Goal: Transaction & Acquisition: Download file/media

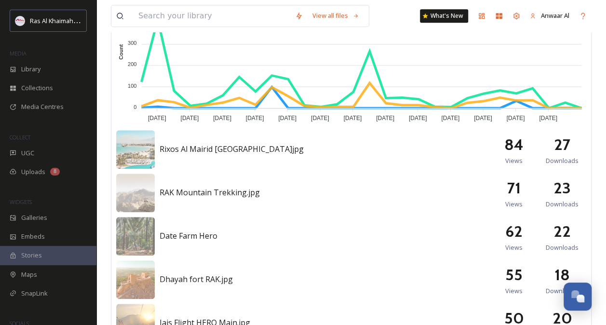
scroll to position [310, 0]
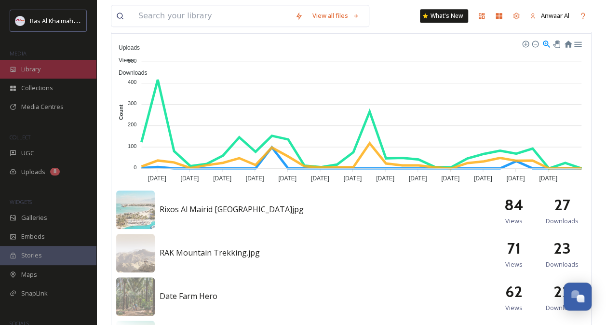
click at [40, 71] on span "Library" at bounding box center [30, 69] width 19 height 9
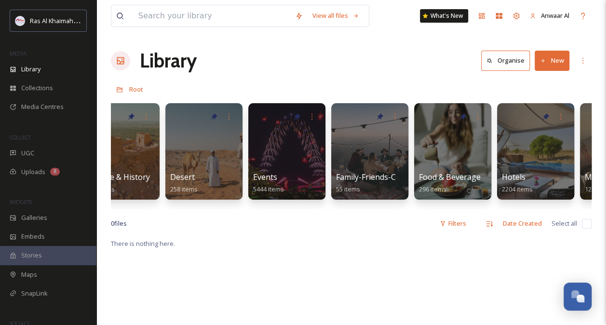
scroll to position [0, 190]
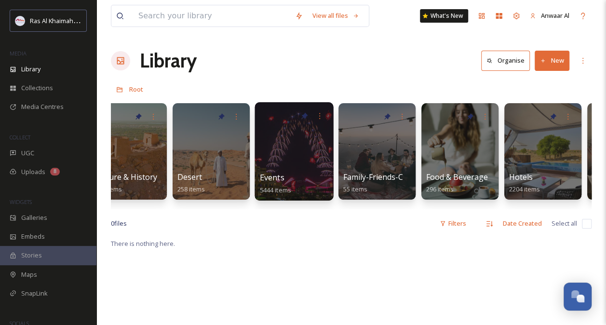
click at [285, 166] on div at bounding box center [294, 151] width 79 height 98
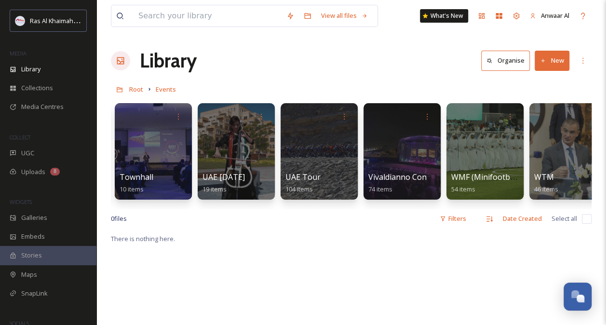
scroll to position [0, 1758]
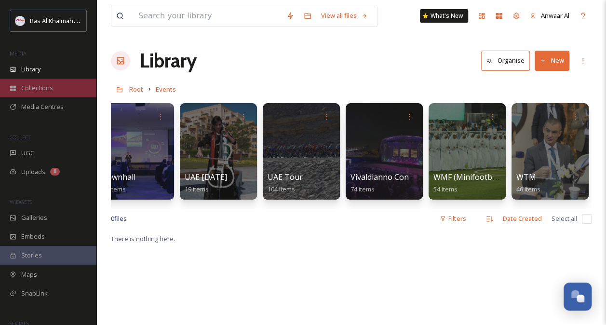
click at [39, 83] on span "Collections" at bounding box center [37, 87] width 32 height 9
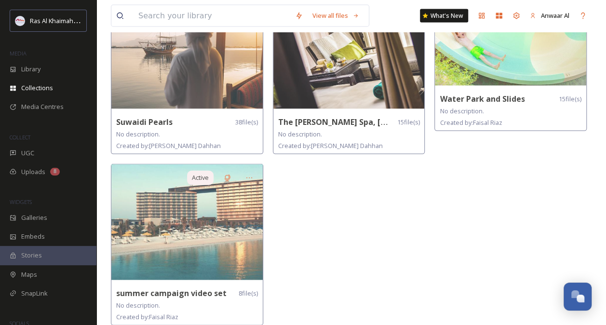
scroll to position [968, 0]
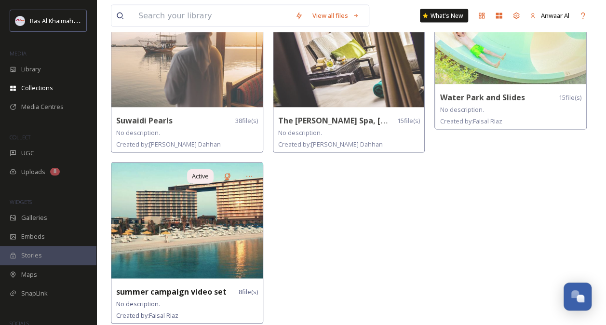
click at [210, 263] on img at bounding box center [186, 221] width 151 height 116
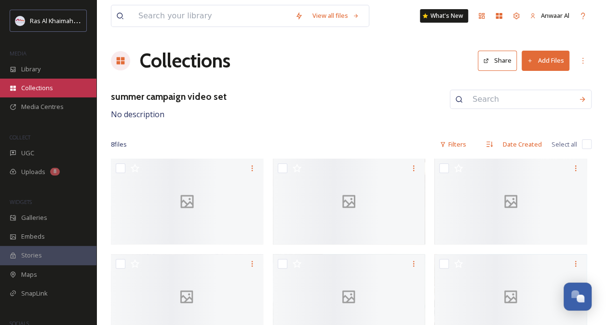
click at [42, 87] on span "Collections" at bounding box center [37, 87] width 32 height 9
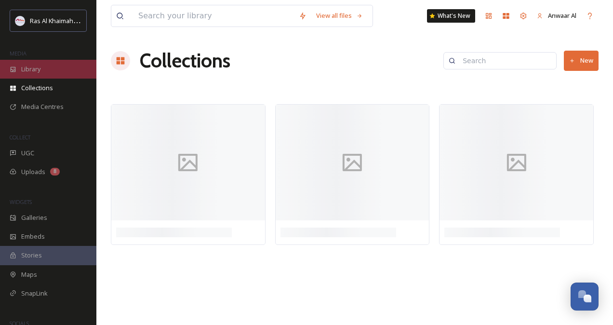
click at [35, 71] on span "Library" at bounding box center [30, 69] width 19 height 9
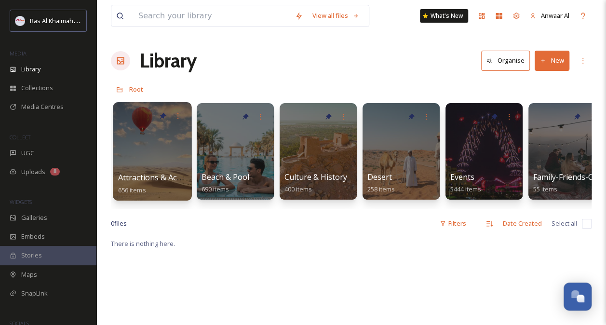
click at [151, 154] on div at bounding box center [152, 151] width 79 height 98
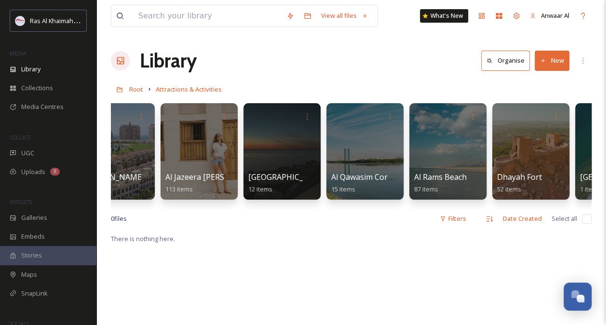
scroll to position [0, 203]
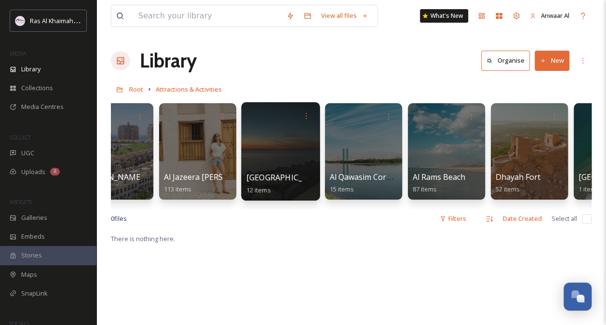
click at [254, 148] on div at bounding box center [280, 151] width 79 height 98
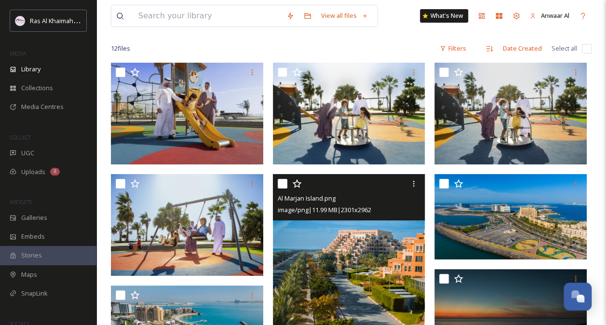
scroll to position [70, 0]
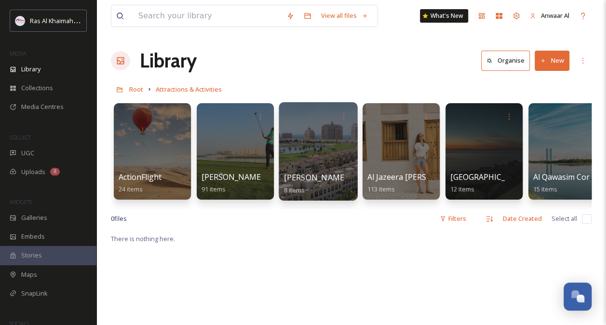
click at [308, 165] on div at bounding box center [318, 151] width 79 height 98
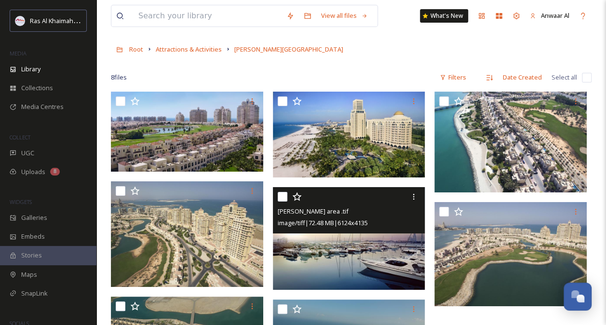
scroll to position [39, 0]
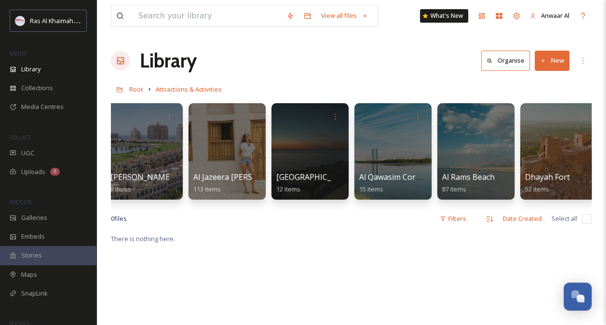
scroll to position [0, 173]
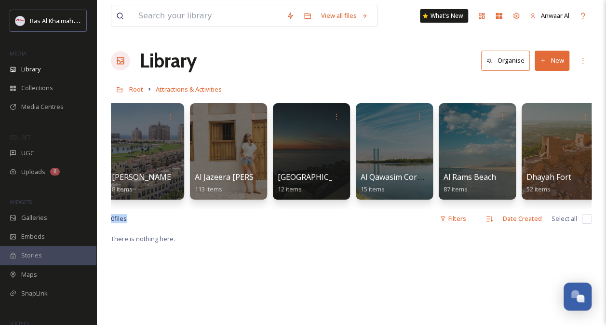
drag, startPoint x: 219, startPoint y: 217, endPoint x: 204, endPoint y: 215, distance: 15.0
click at [204, 215] on div "View all files What's New Anwaar Al Library Organise New Root Attractions & Act…" at bounding box center [351, 279] width 510 height 558
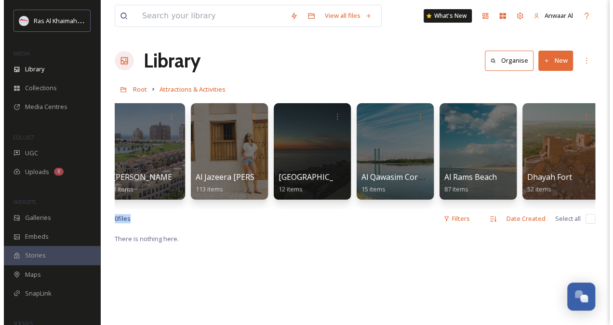
scroll to position [0, 0]
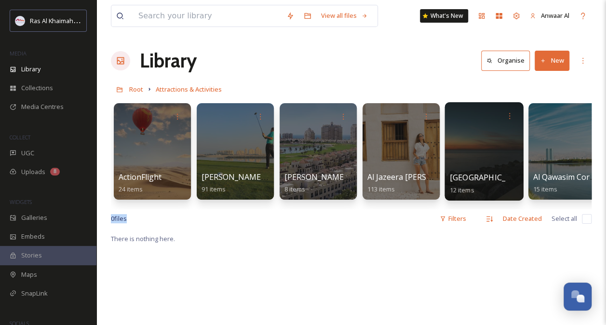
click at [489, 155] on div at bounding box center [483, 151] width 79 height 98
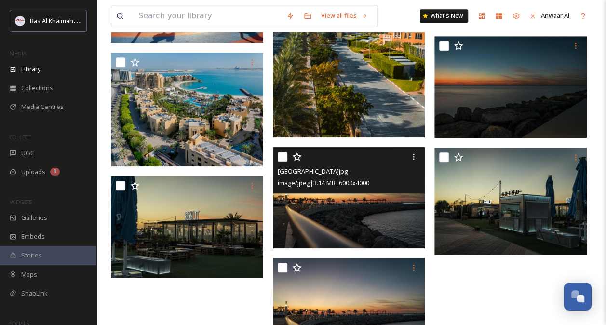
scroll to position [303, 0]
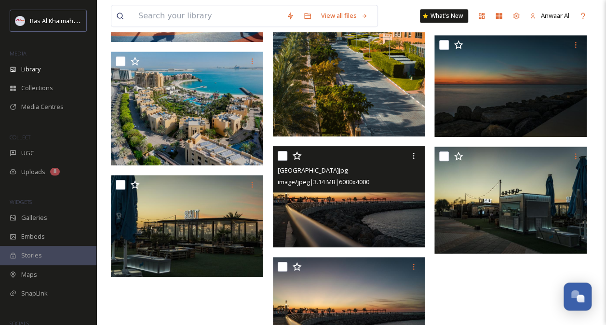
click at [397, 159] on div at bounding box center [350, 155] width 145 height 17
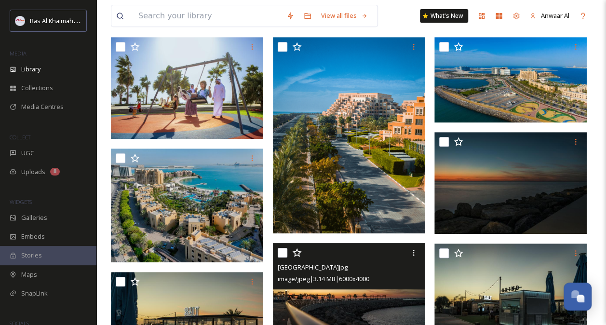
scroll to position [205, 0]
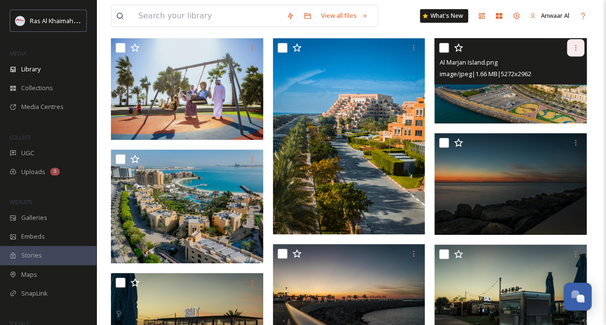
click at [578, 49] on icon at bounding box center [576, 48] width 8 height 8
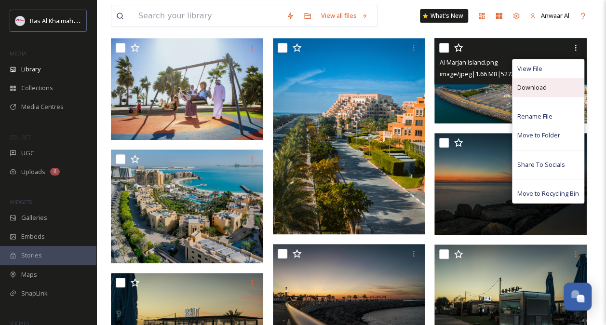
click at [551, 89] on div "Download" at bounding box center [547, 87] width 71 height 19
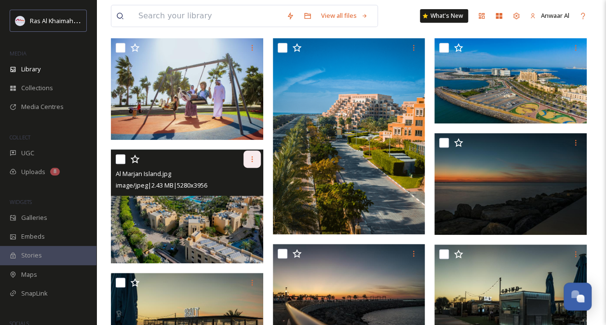
click at [252, 159] on icon at bounding box center [252, 159] width 8 height 8
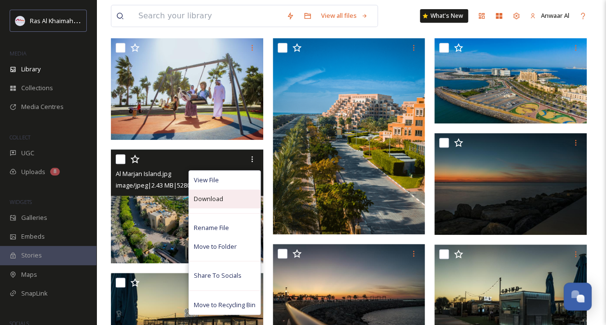
click at [231, 204] on div "Download" at bounding box center [224, 198] width 71 height 19
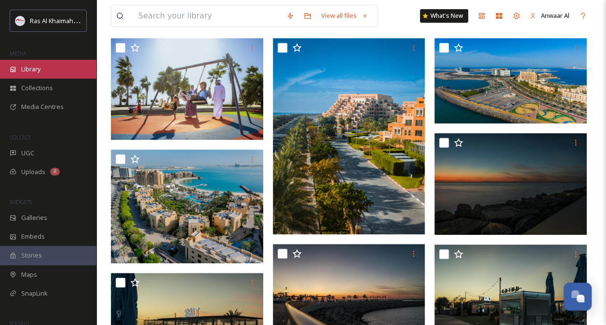
click at [40, 71] on span "Library" at bounding box center [30, 69] width 19 height 9
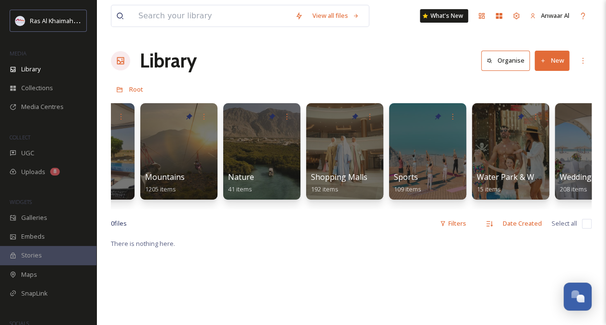
scroll to position [0, 639]
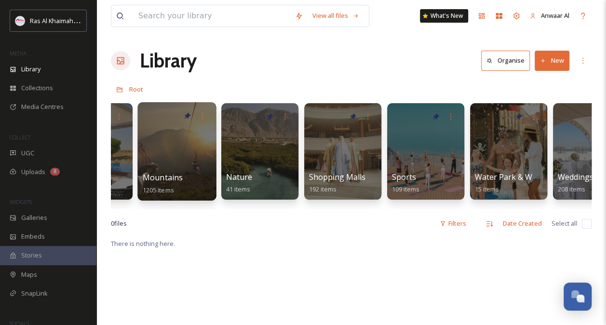
click at [197, 128] on div at bounding box center [176, 151] width 79 height 98
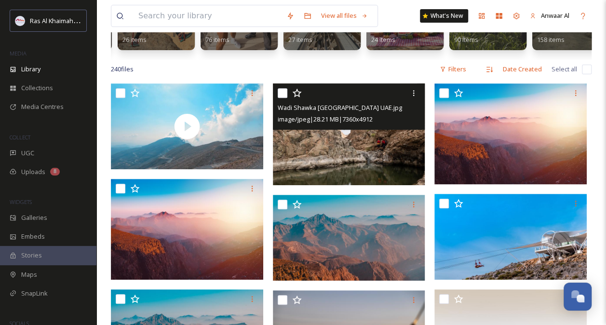
scroll to position [150, 0]
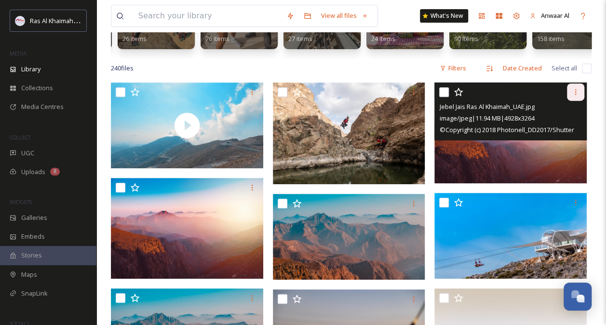
click at [578, 96] on icon at bounding box center [576, 92] width 8 height 8
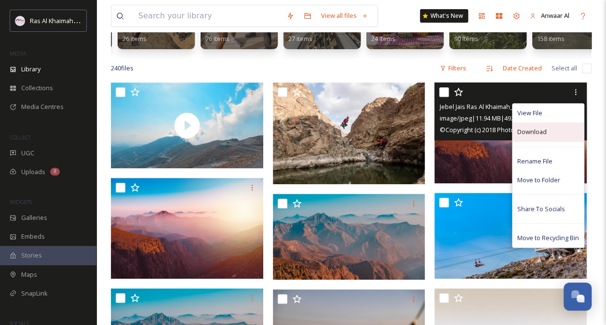
click at [544, 136] on span "Download" at bounding box center [531, 131] width 29 height 9
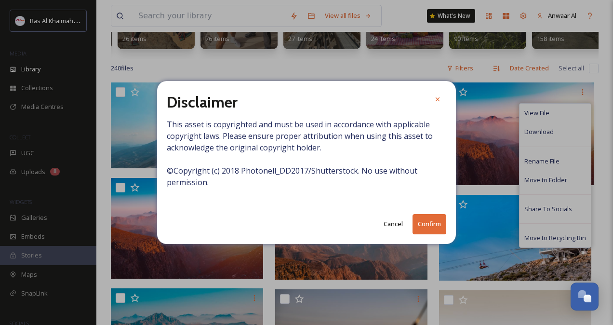
click at [427, 224] on button "Confirm" at bounding box center [430, 224] width 34 height 20
